Goal: Task Accomplishment & Management: Use online tool/utility

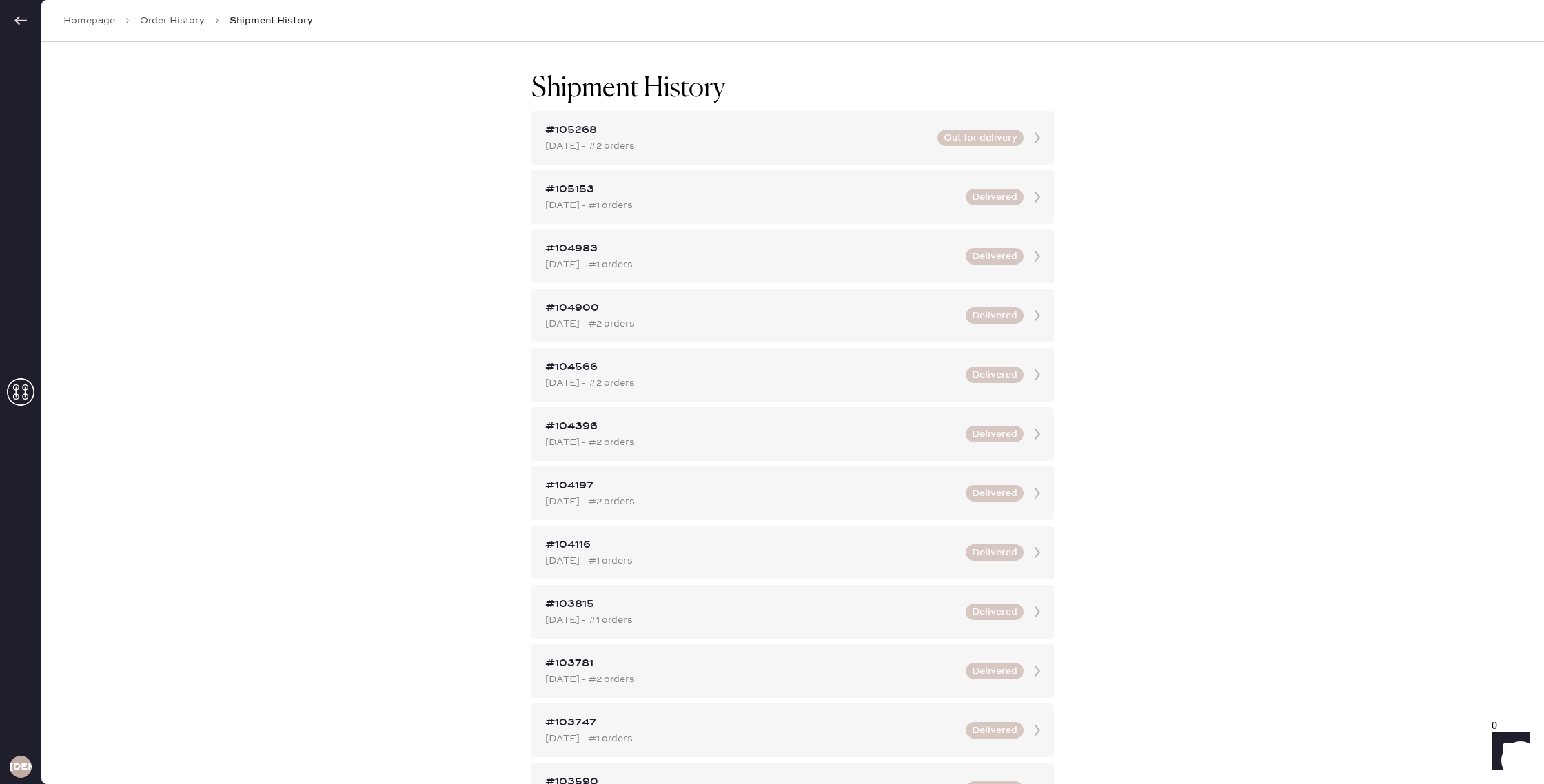
click at [166, 18] on link "Order History" at bounding box center [172, 21] width 65 height 14
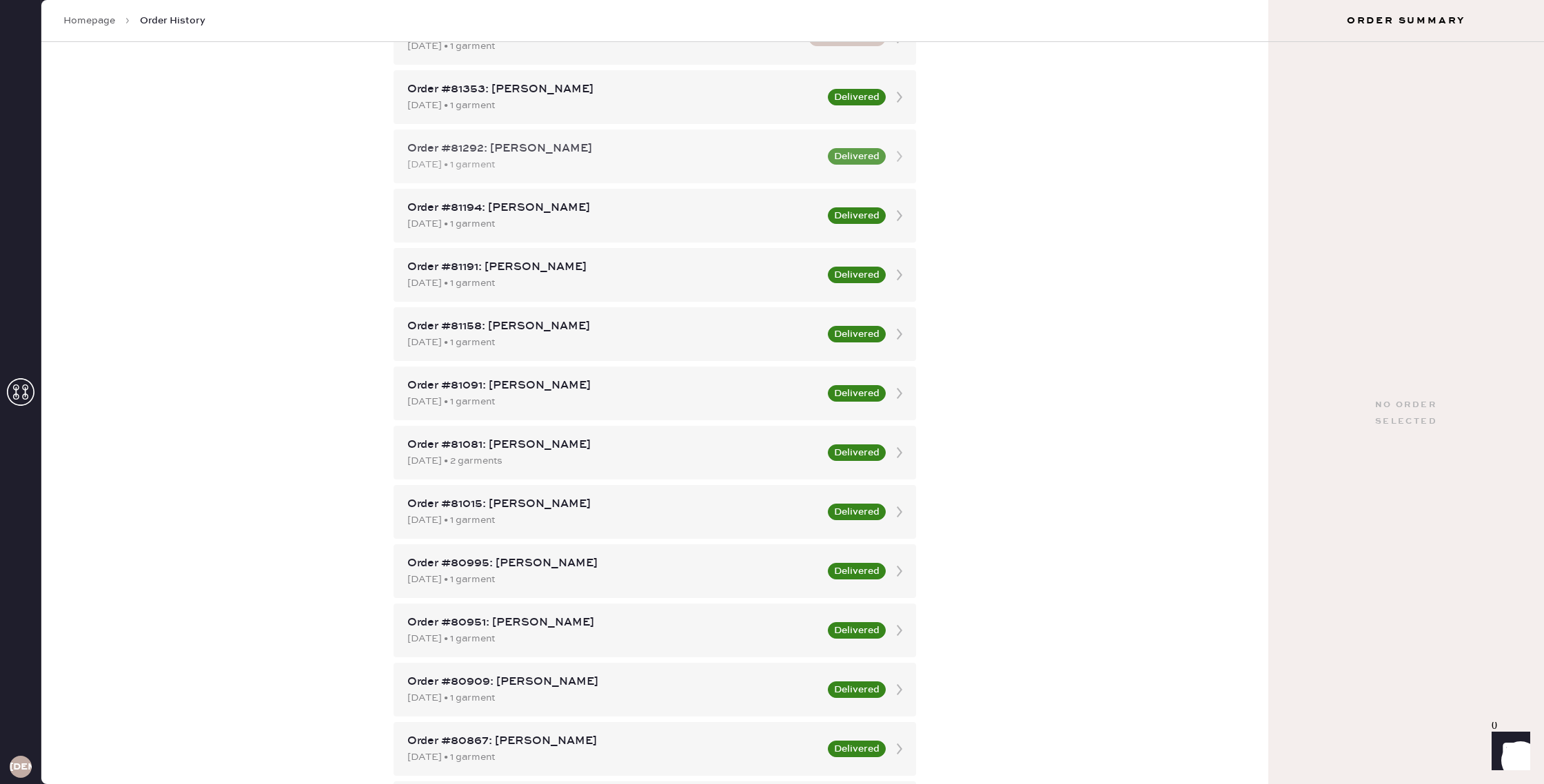
scroll to position [330, 0]
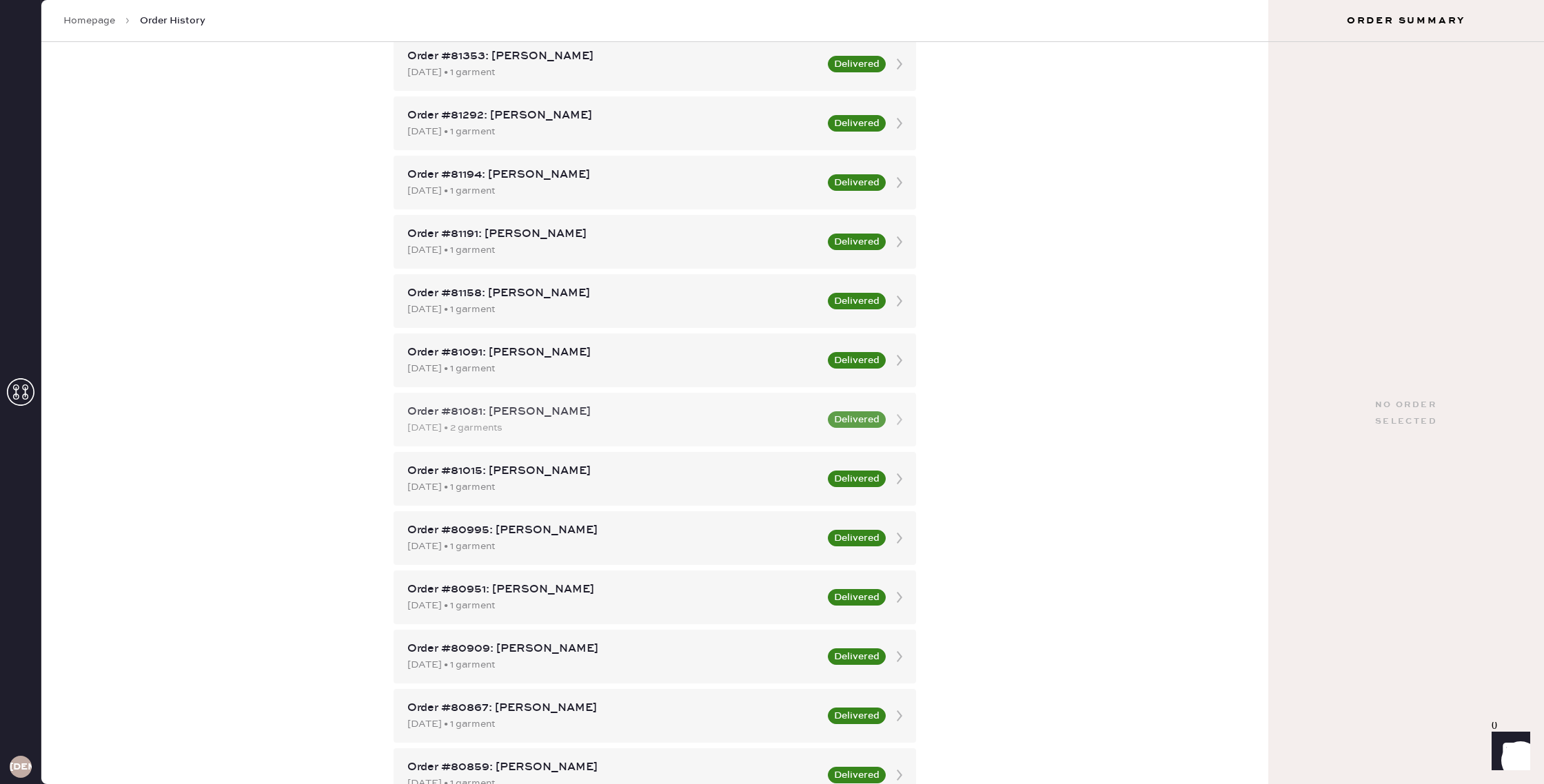
click at [640, 420] on div "[DATE] • 2 garments" at bounding box center [613, 427] width 412 height 15
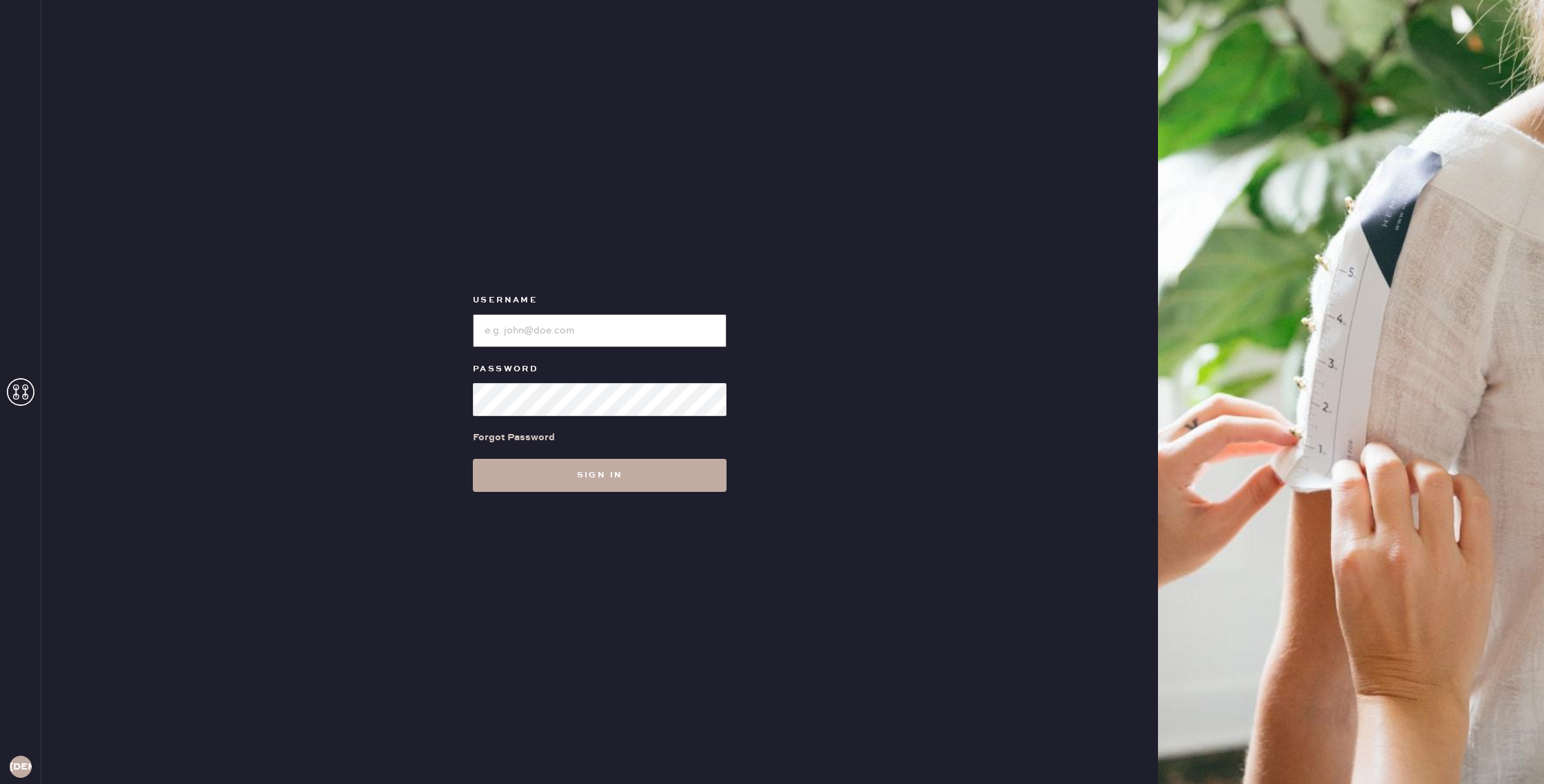
type input "reformationgoldcoastchicago"
click at [624, 471] on button "Sign in" at bounding box center [599, 475] width 254 height 33
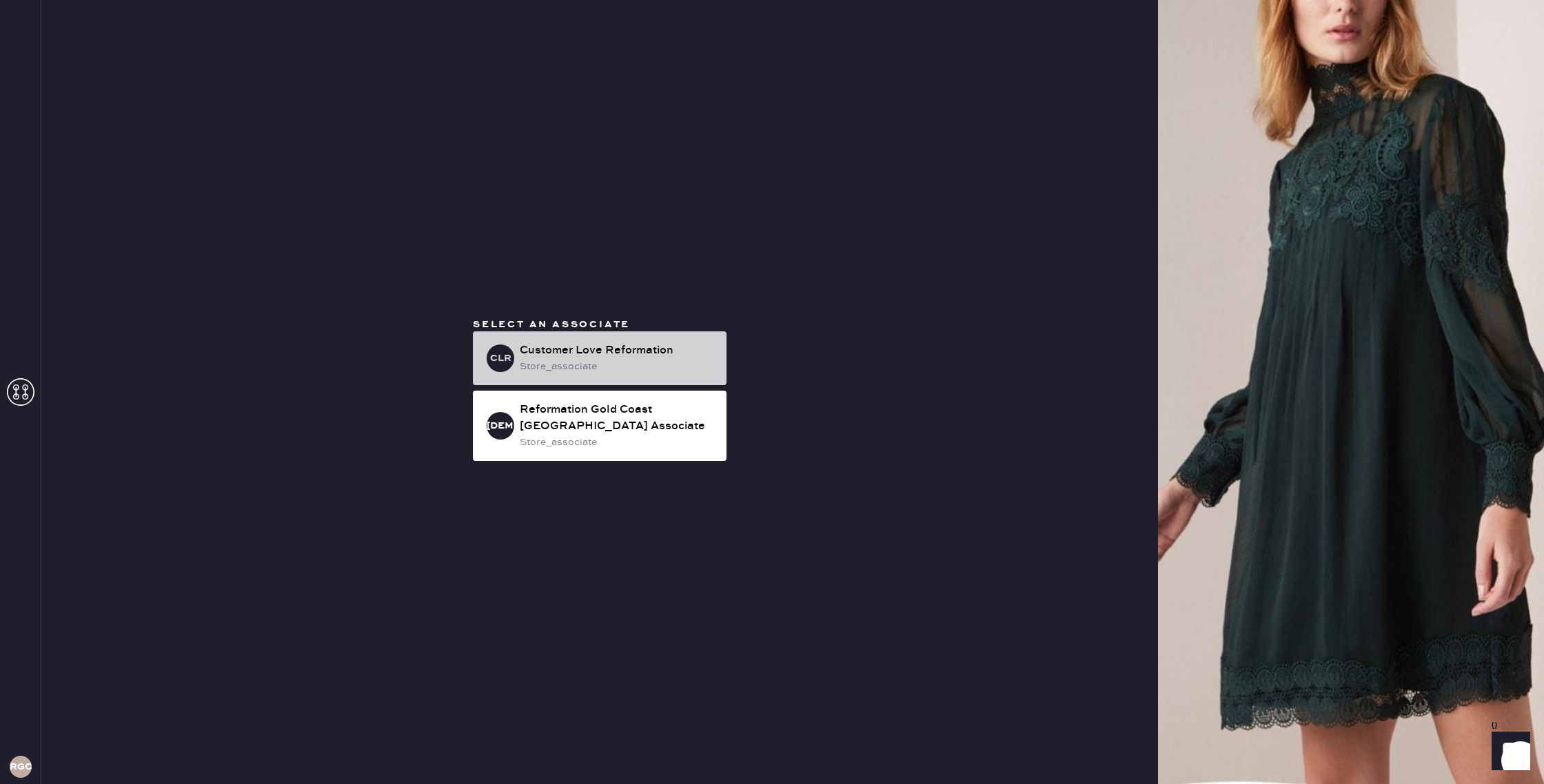
click at [610, 349] on div "Customer Love Reformation" at bounding box center [617, 350] width 196 height 17
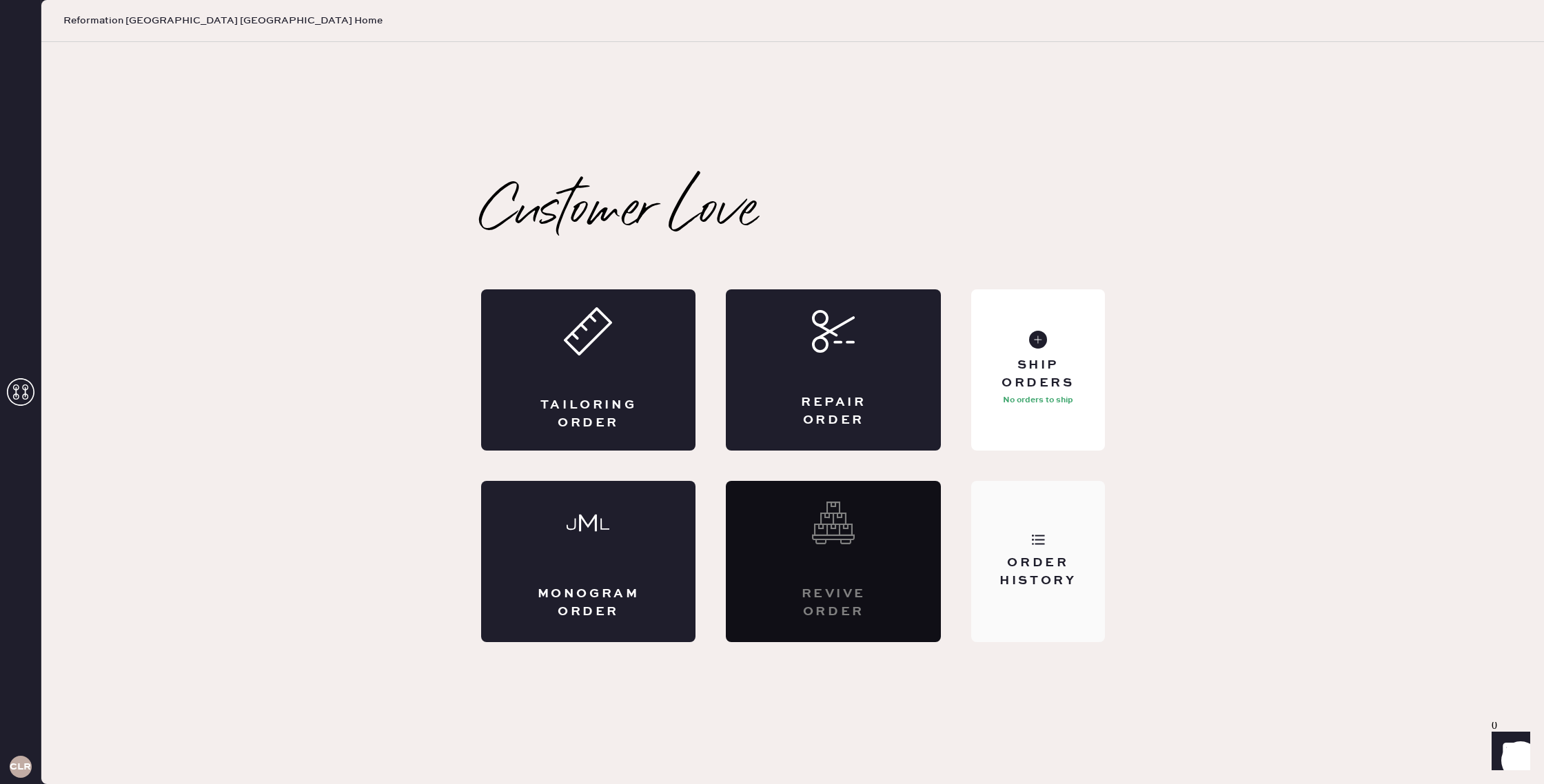
click at [1040, 560] on div "Order History" at bounding box center [1036, 571] width 110 height 35
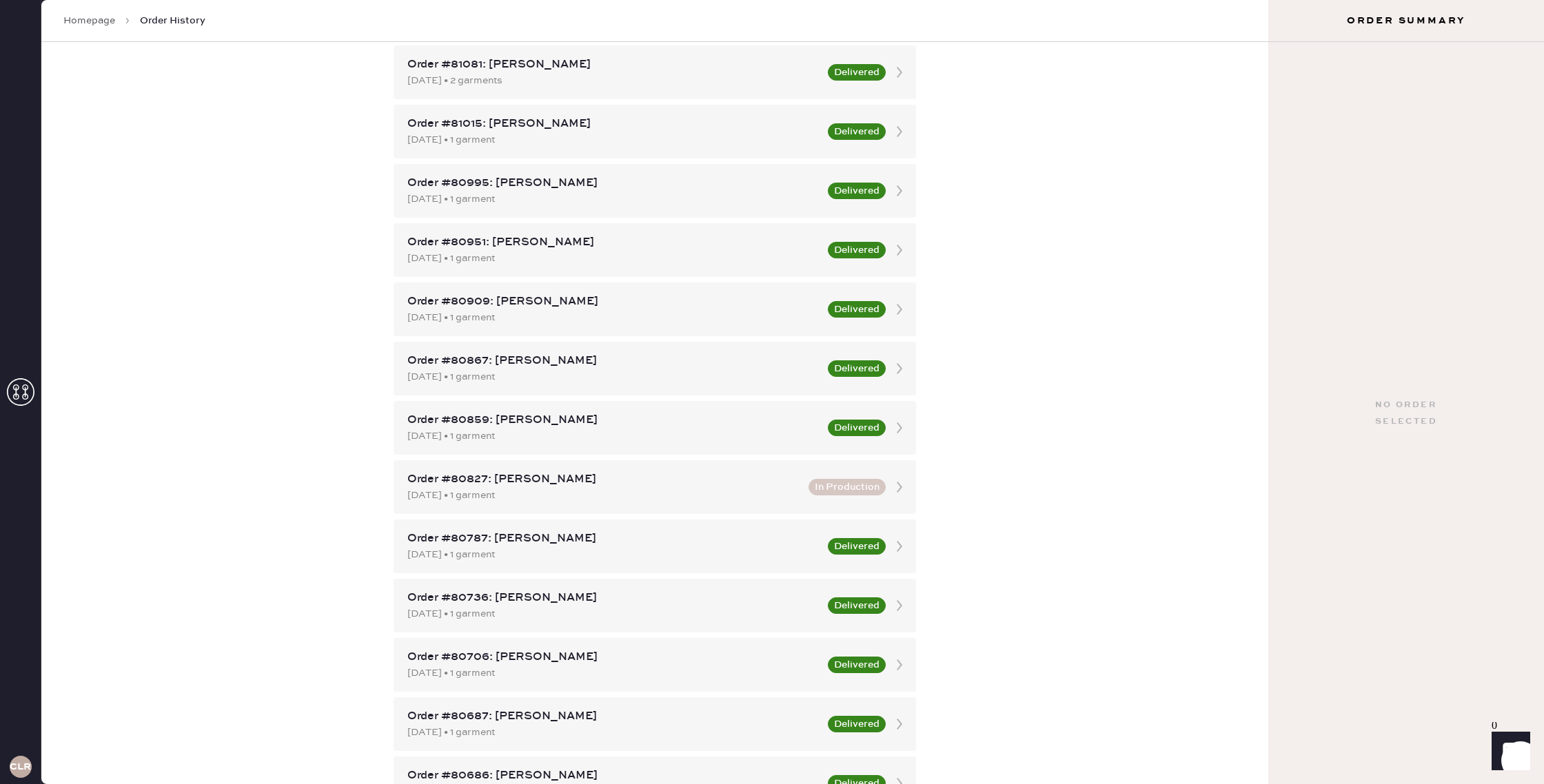
scroll to position [950, 0]
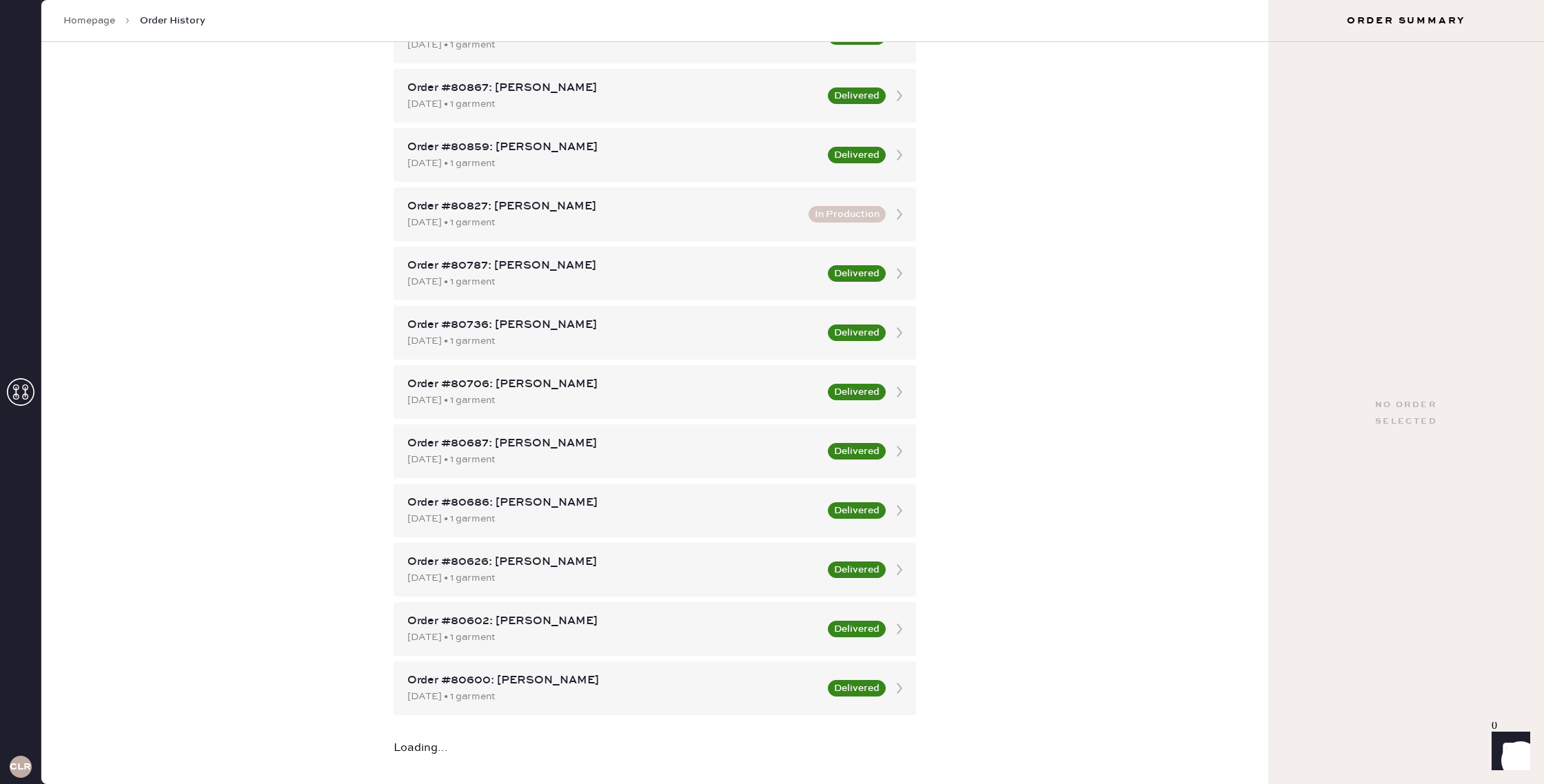
click at [75, 24] on link "Homepage" at bounding box center [90, 21] width 52 height 14
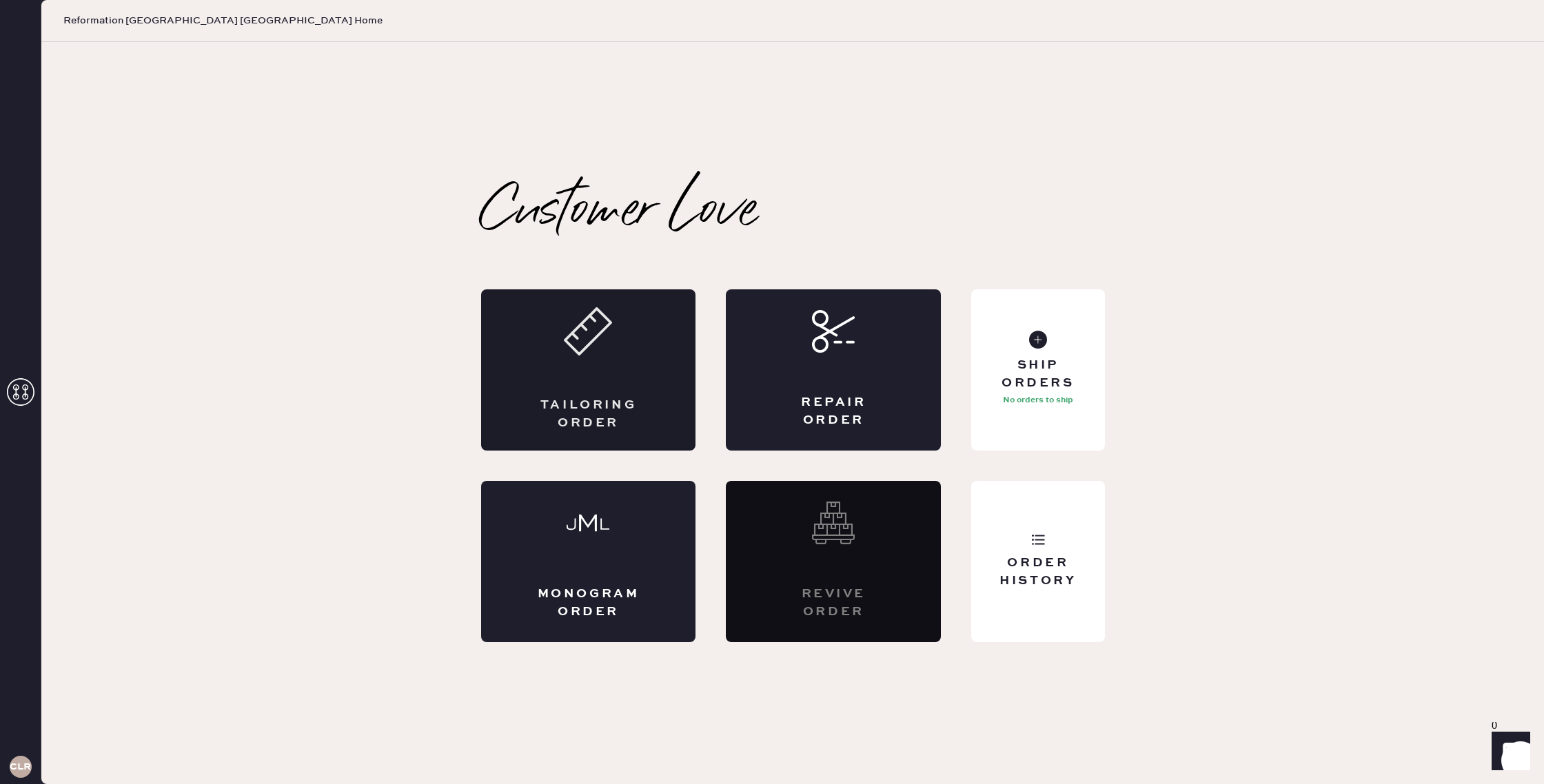
click at [641, 363] on div "Tailoring Order" at bounding box center [588, 370] width 215 height 161
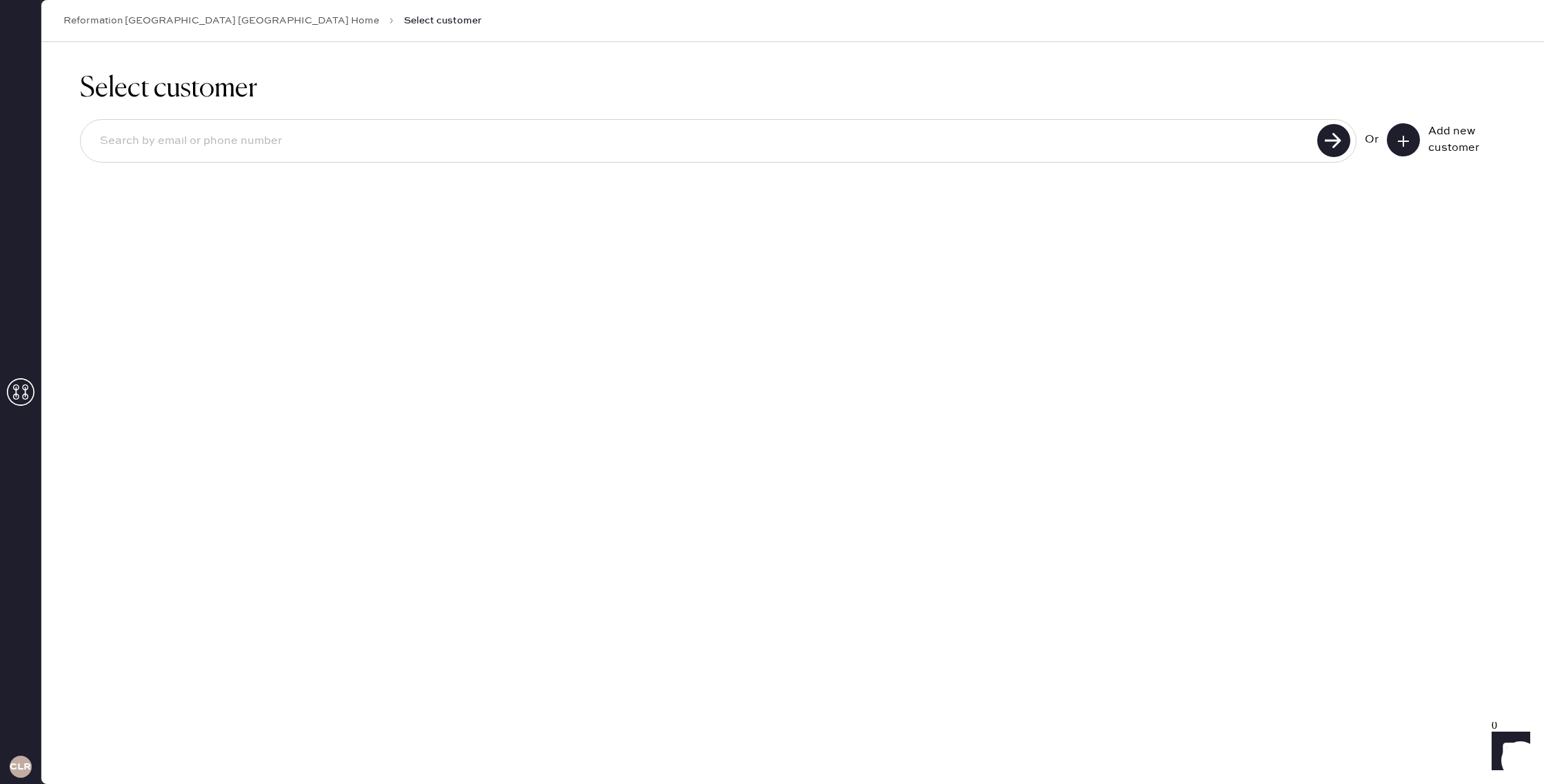
click at [644, 143] on input at bounding box center [700, 141] width 1223 height 32
type input "jamie.lazaroff@gmail.com"
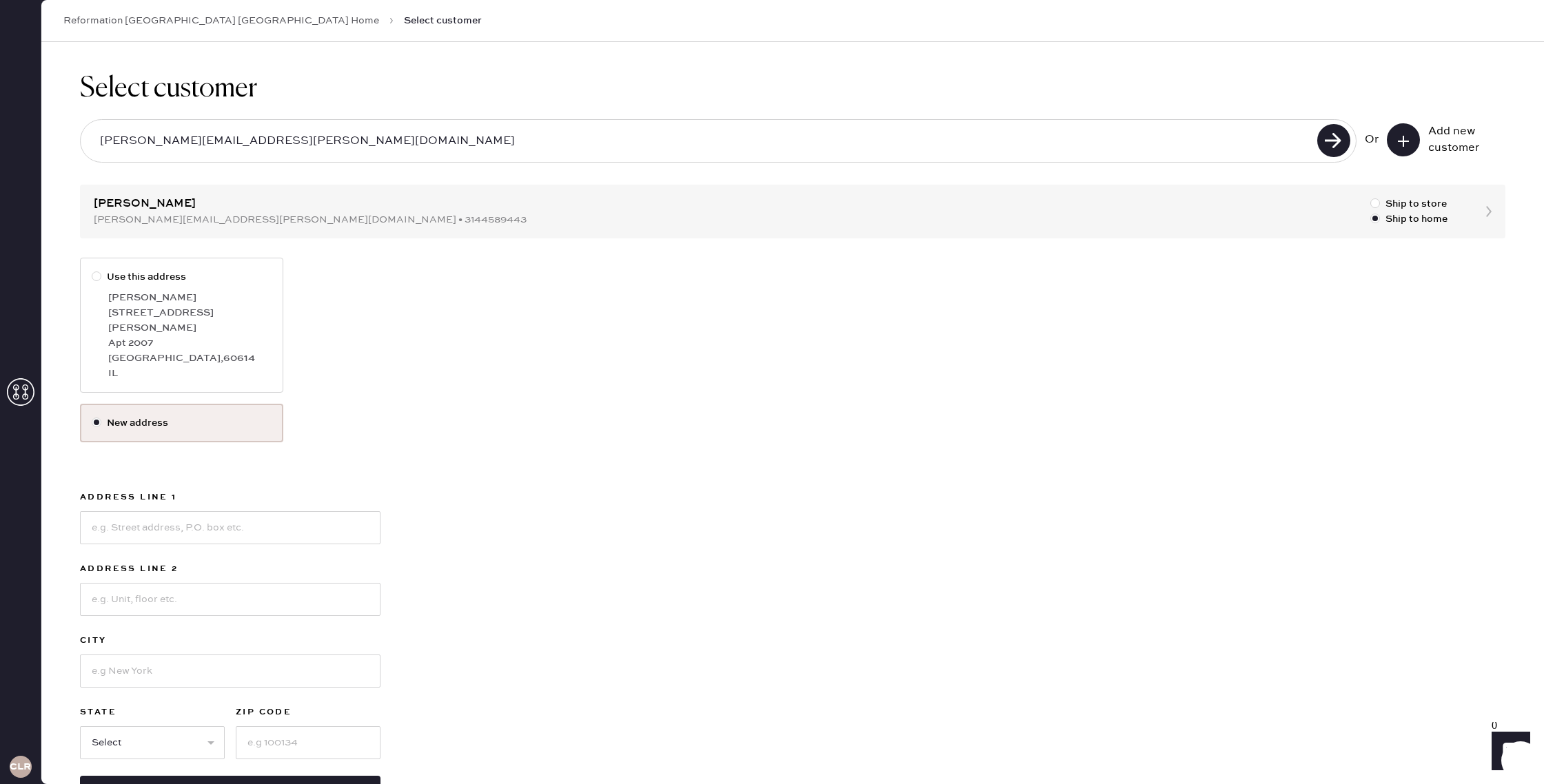
click at [1295, 205] on div "Select customer jamie.lazaroff@gmail.com Or Add new customer Jamie Lazaroff jam…" at bounding box center [792, 440] width 1502 height 797
click at [175, 301] on div "Jamie Lazaroff" at bounding box center [190, 296] width 163 height 15
click at [93, 270] on input "Use this address" at bounding box center [92, 270] width 1 height 1
radio input "true"
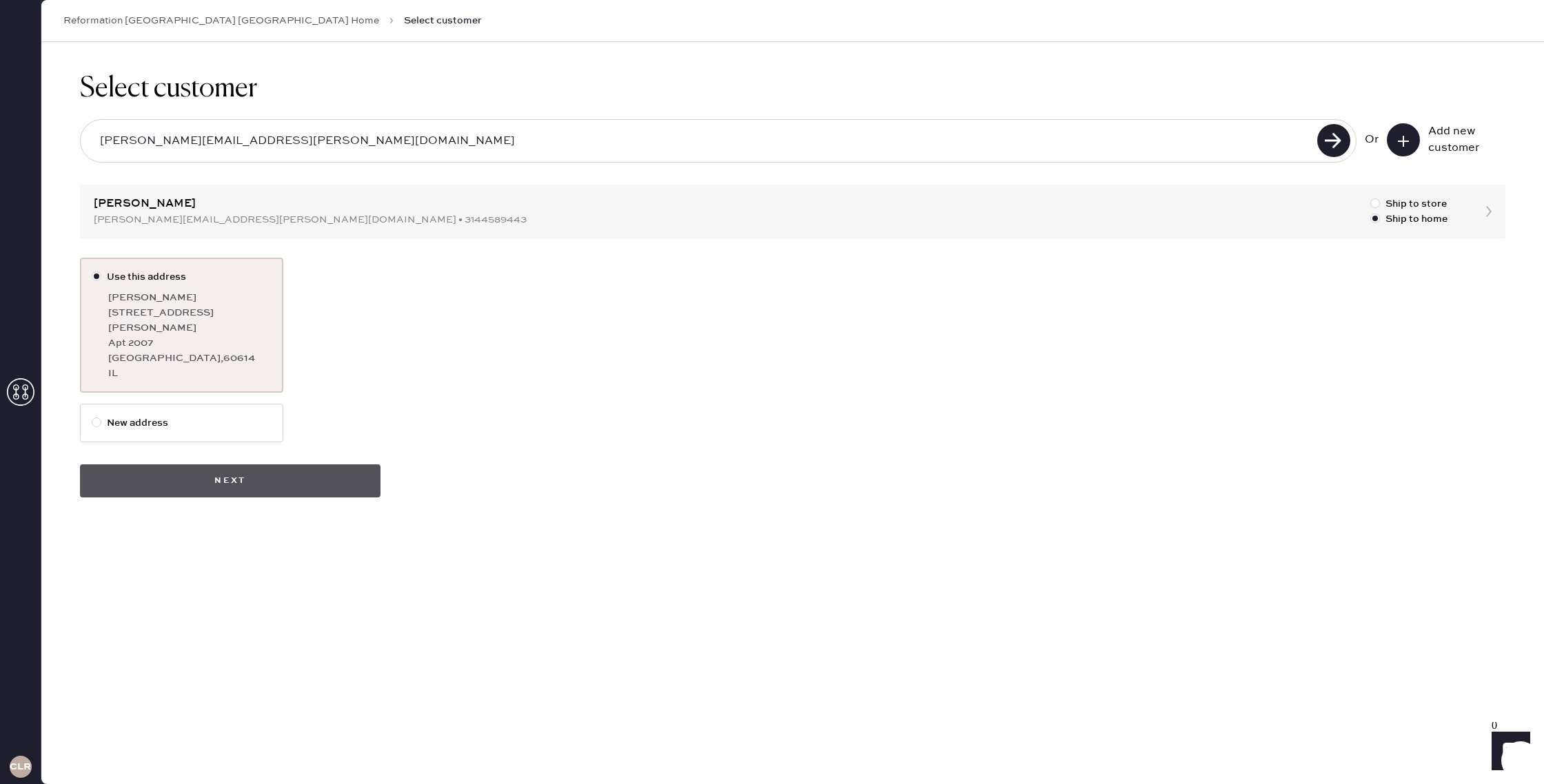
click at [178, 465] on button "Next" at bounding box center [230, 481] width 301 height 33
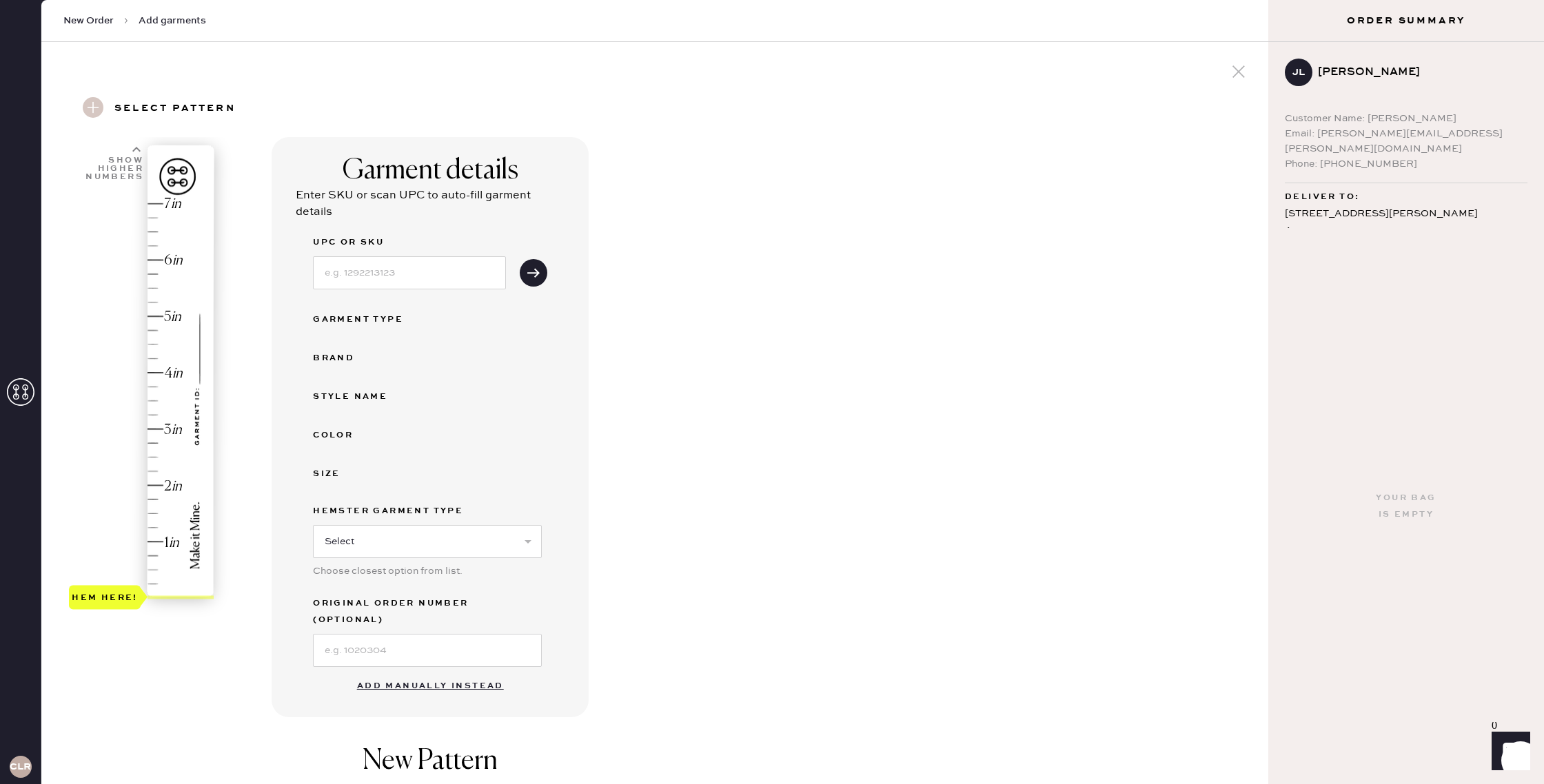
drag, startPoint x: 96, startPoint y: 20, endPoint x: 23, endPoint y: 117, distance: 121.4
click at [96, 20] on span "New Order" at bounding box center [89, 21] width 51 height 14
click at [20, 384] on icon at bounding box center [21, 392] width 28 height 28
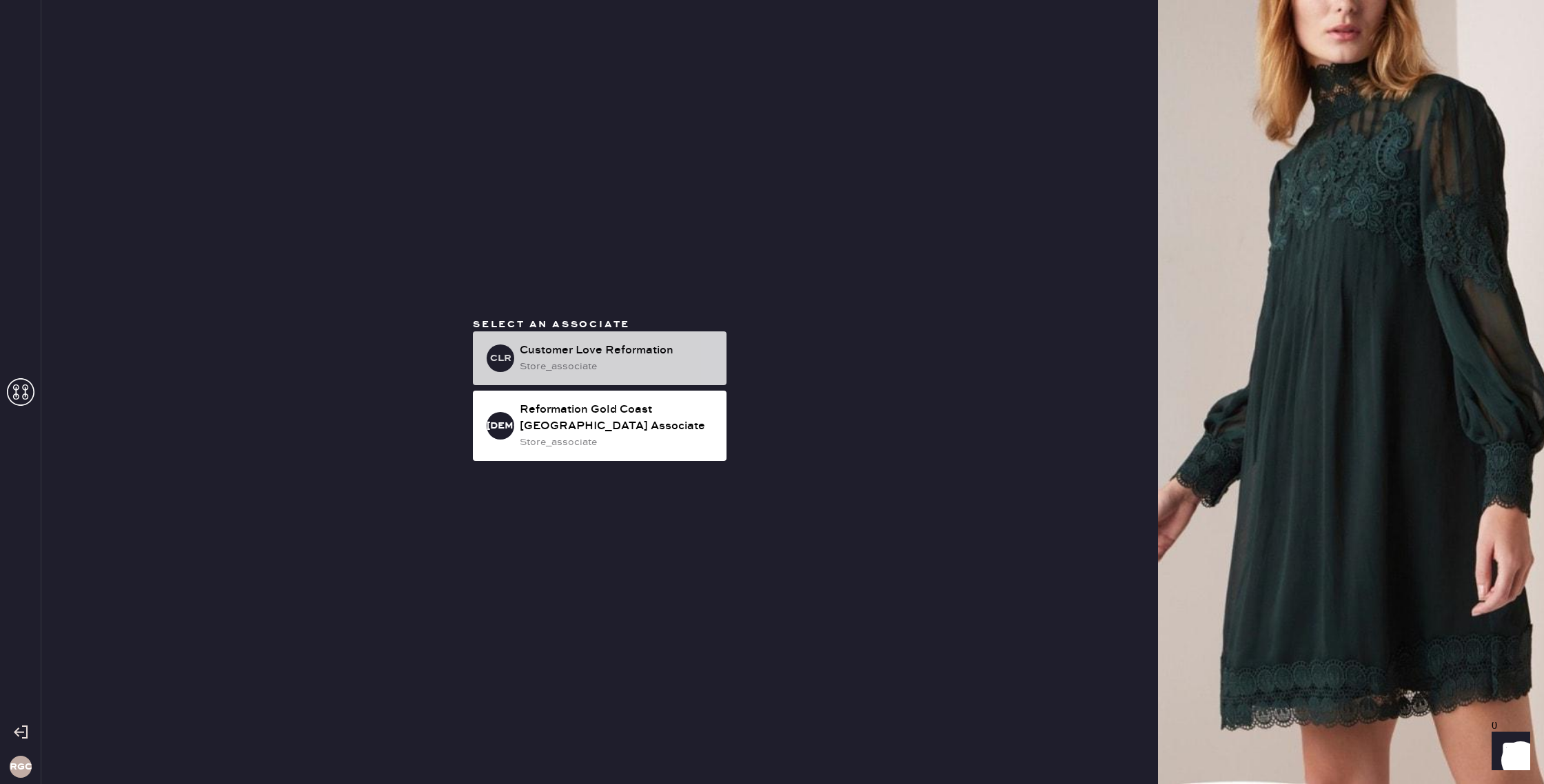
click at [549, 345] on div "Customer Love Reformation" at bounding box center [617, 350] width 196 height 17
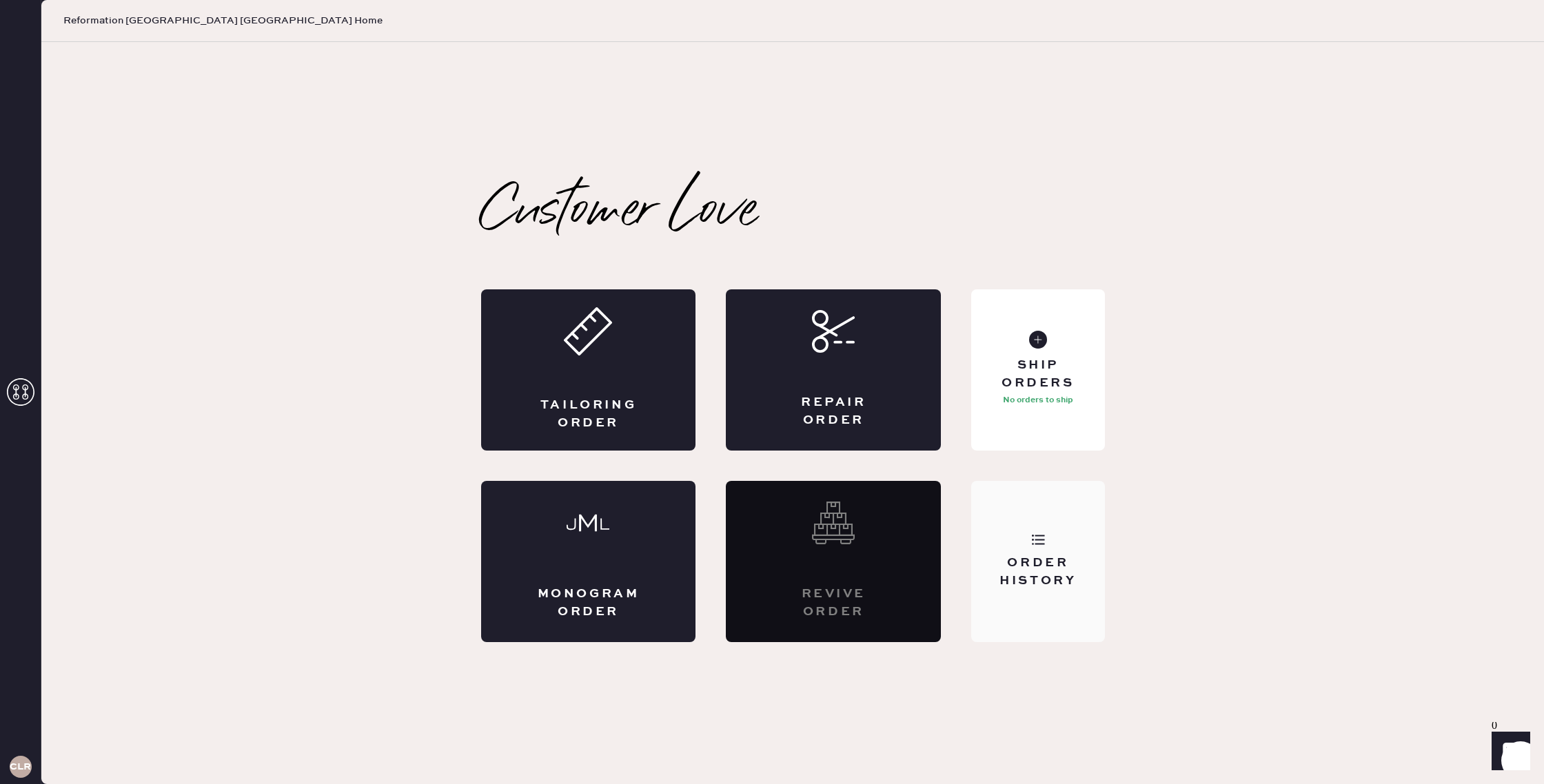
click at [1052, 546] on div "Order History" at bounding box center [1037, 561] width 133 height 161
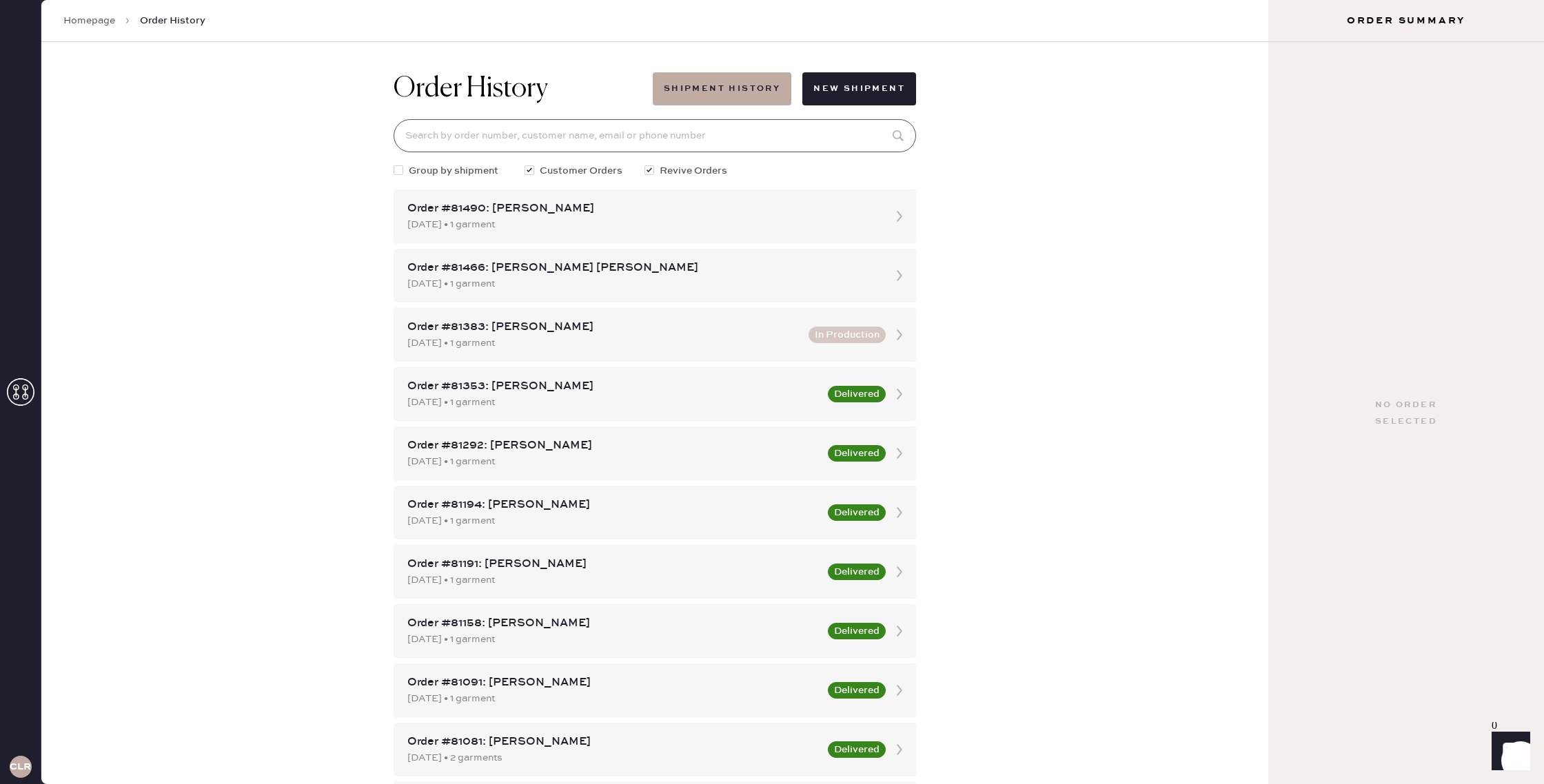
click at [745, 146] on input at bounding box center [654, 135] width 523 height 33
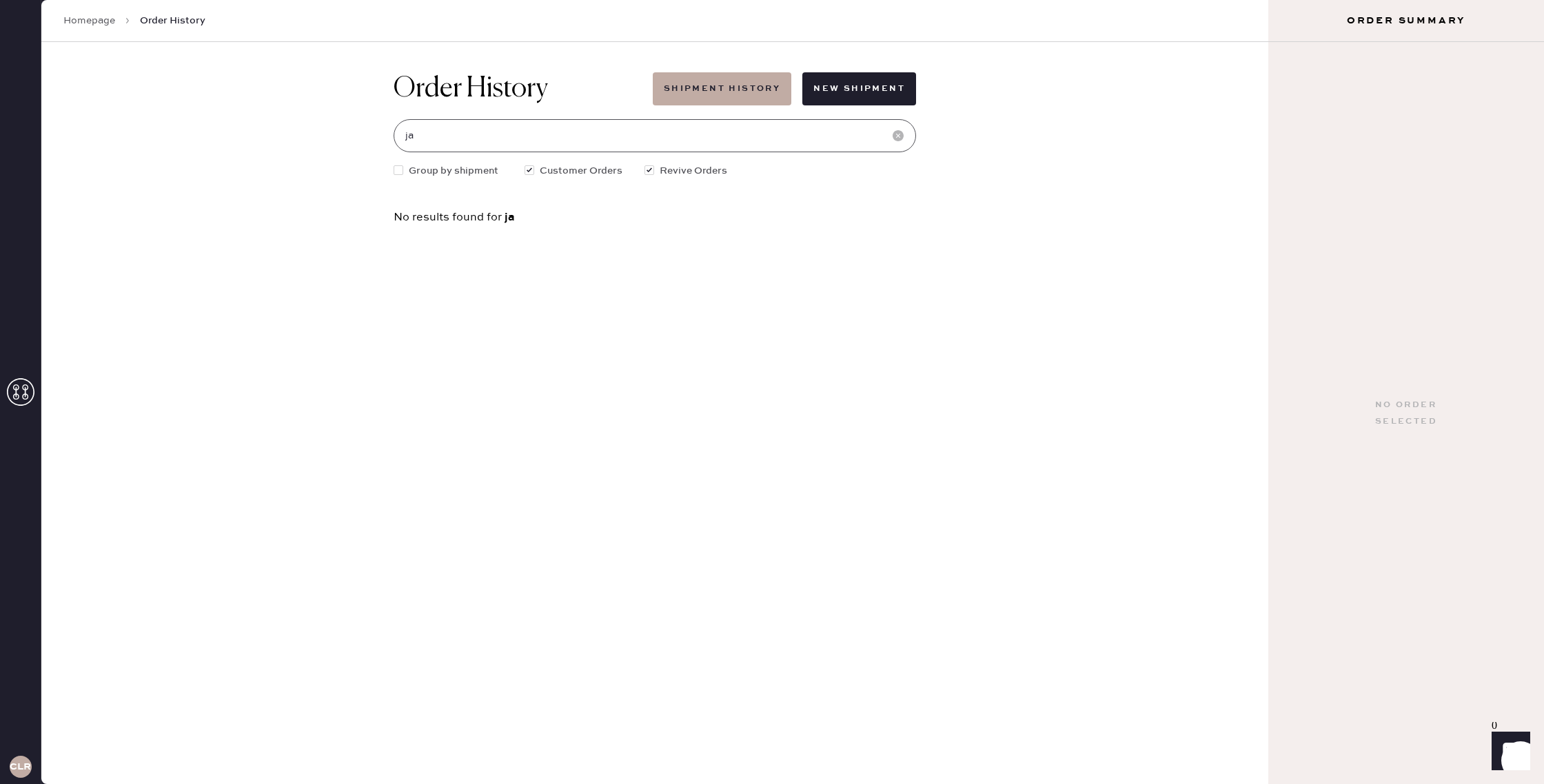
type input "j"
